Goal: Information Seeking & Learning: Learn about a topic

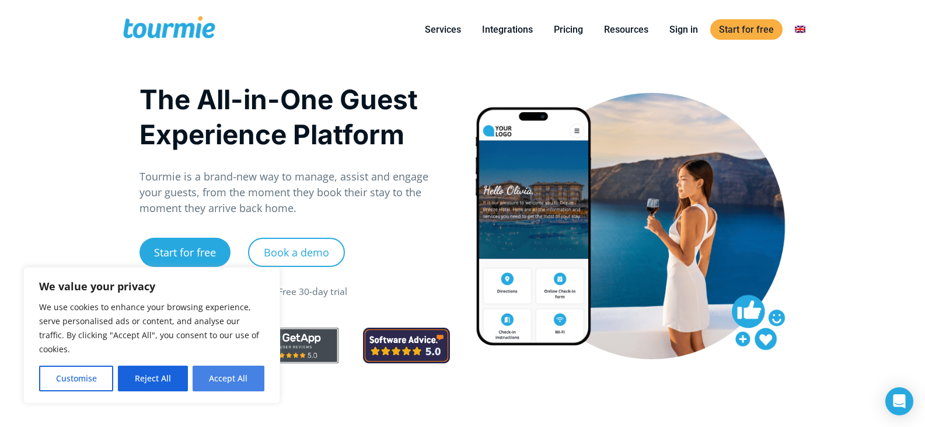
click at [226, 382] on button "Accept All" at bounding box center [229, 378] width 72 height 26
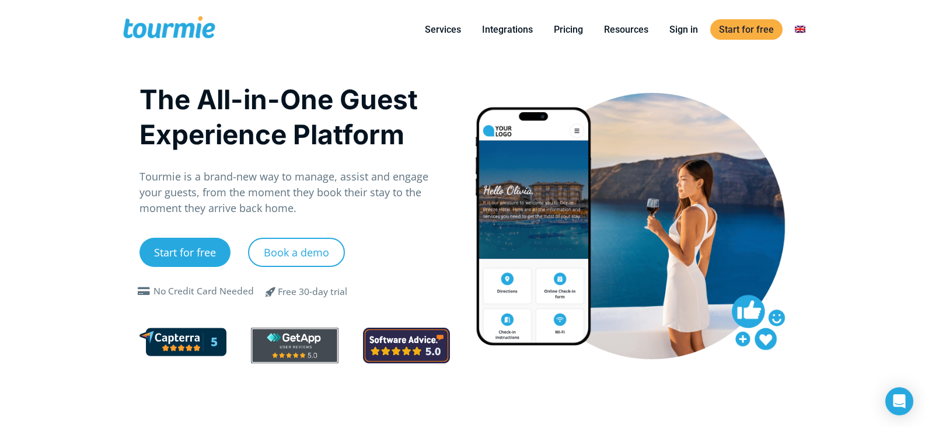
checkbox input "true"
click at [563, 27] on link "Pricing" at bounding box center [568, 29] width 47 height 15
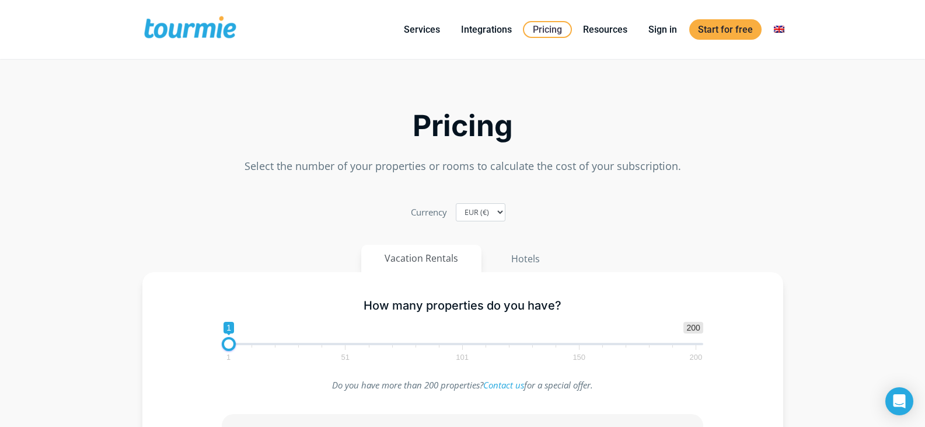
checkbox input "true"
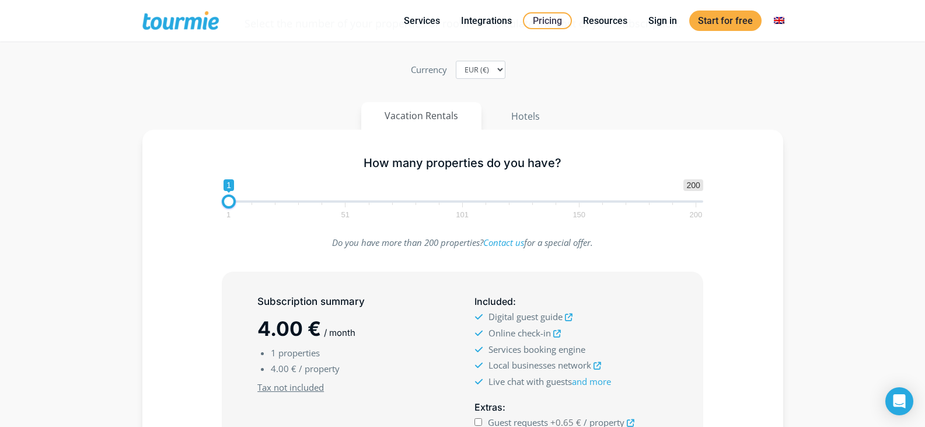
scroll to position [84, 0]
click at [274, 198] on span "1 200 0 0 1 1 51 101 150 200" at bounding box center [462, 198] width 481 height 38
drag, startPoint x: 230, startPoint y: 202, endPoint x: 252, endPoint y: 204, distance: 21.7
click at [252, 204] on span at bounding box center [250, 201] width 14 height 14
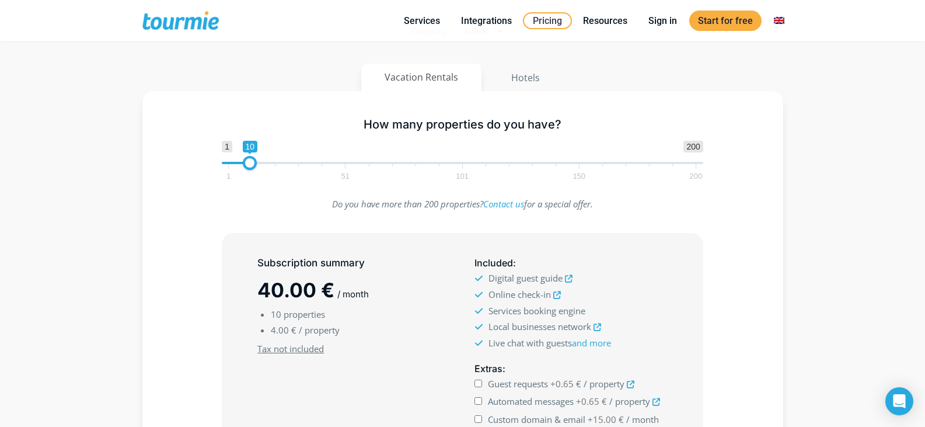
scroll to position [120, 0]
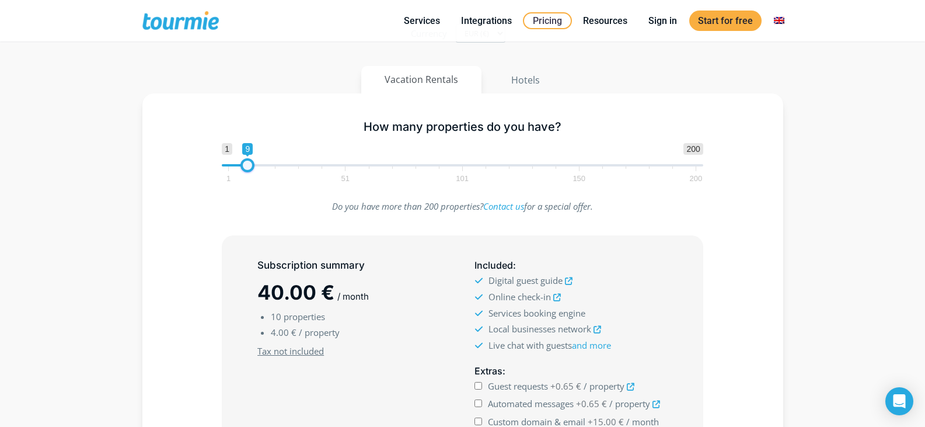
type input "1"
drag, startPoint x: 249, startPoint y: 166, endPoint x: 212, endPoint y: 159, distance: 37.5
click at [212, 159] on div "1 200 0 0 9 1 51 101 150 200 1" at bounding box center [463, 162] width 506 height 38
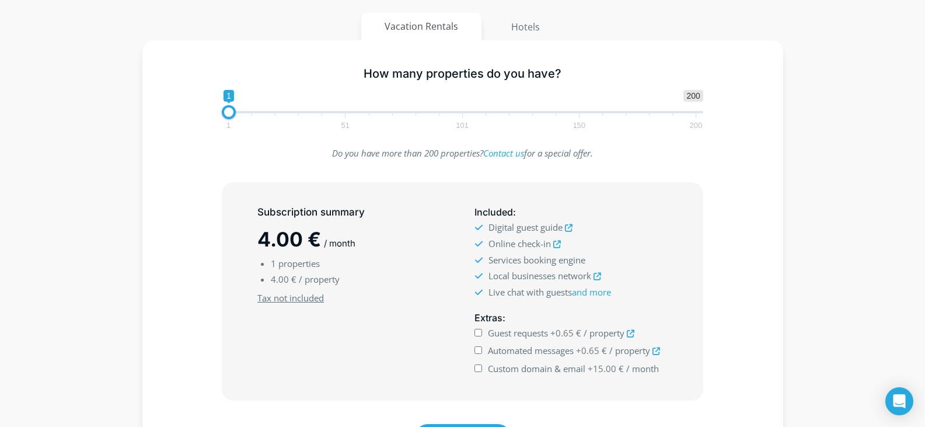
scroll to position [0, 0]
